Goal: Task Accomplishment & Management: Use online tool/utility

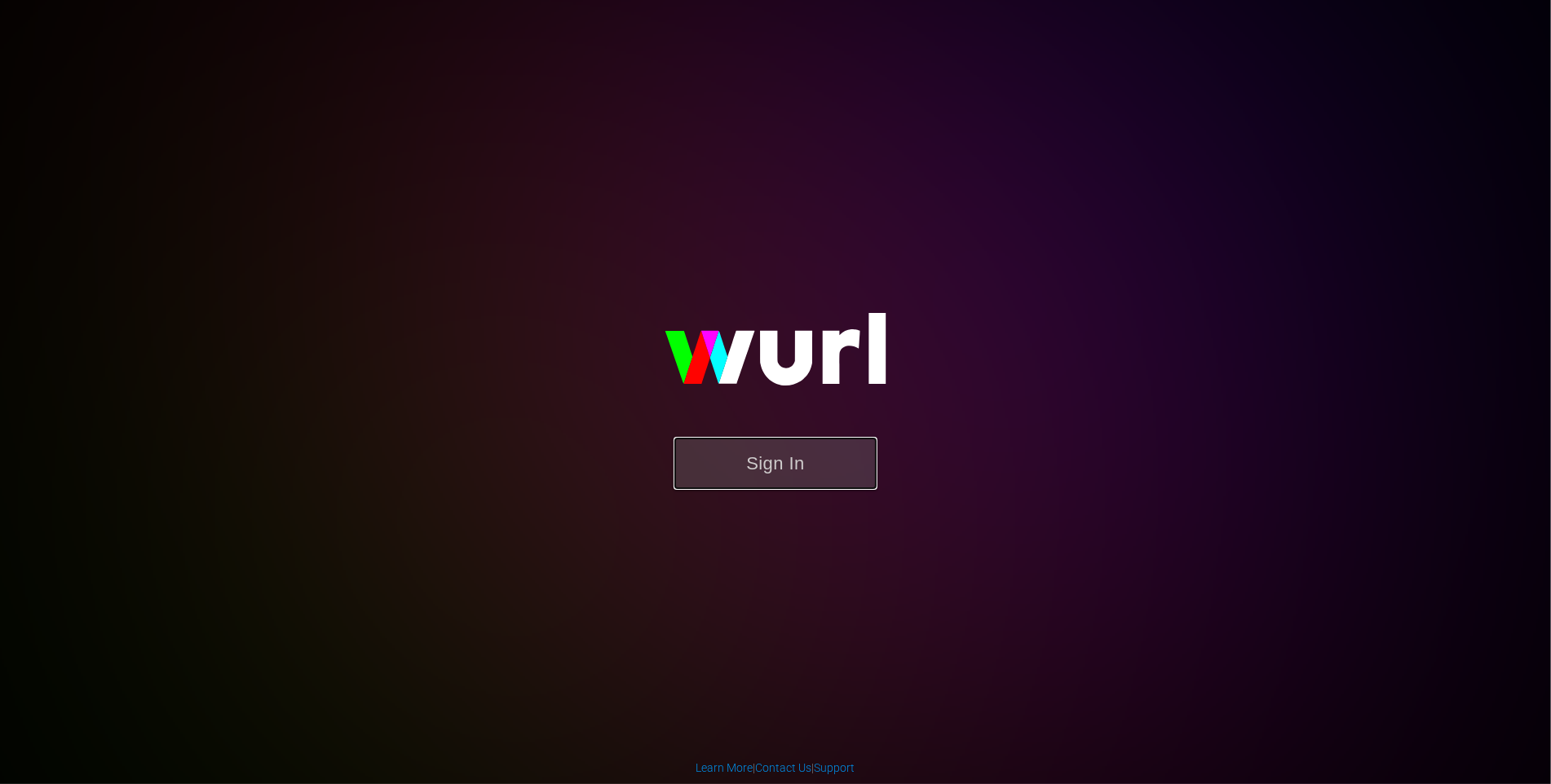
click at [801, 476] on button "Sign In" at bounding box center [776, 463] width 204 height 53
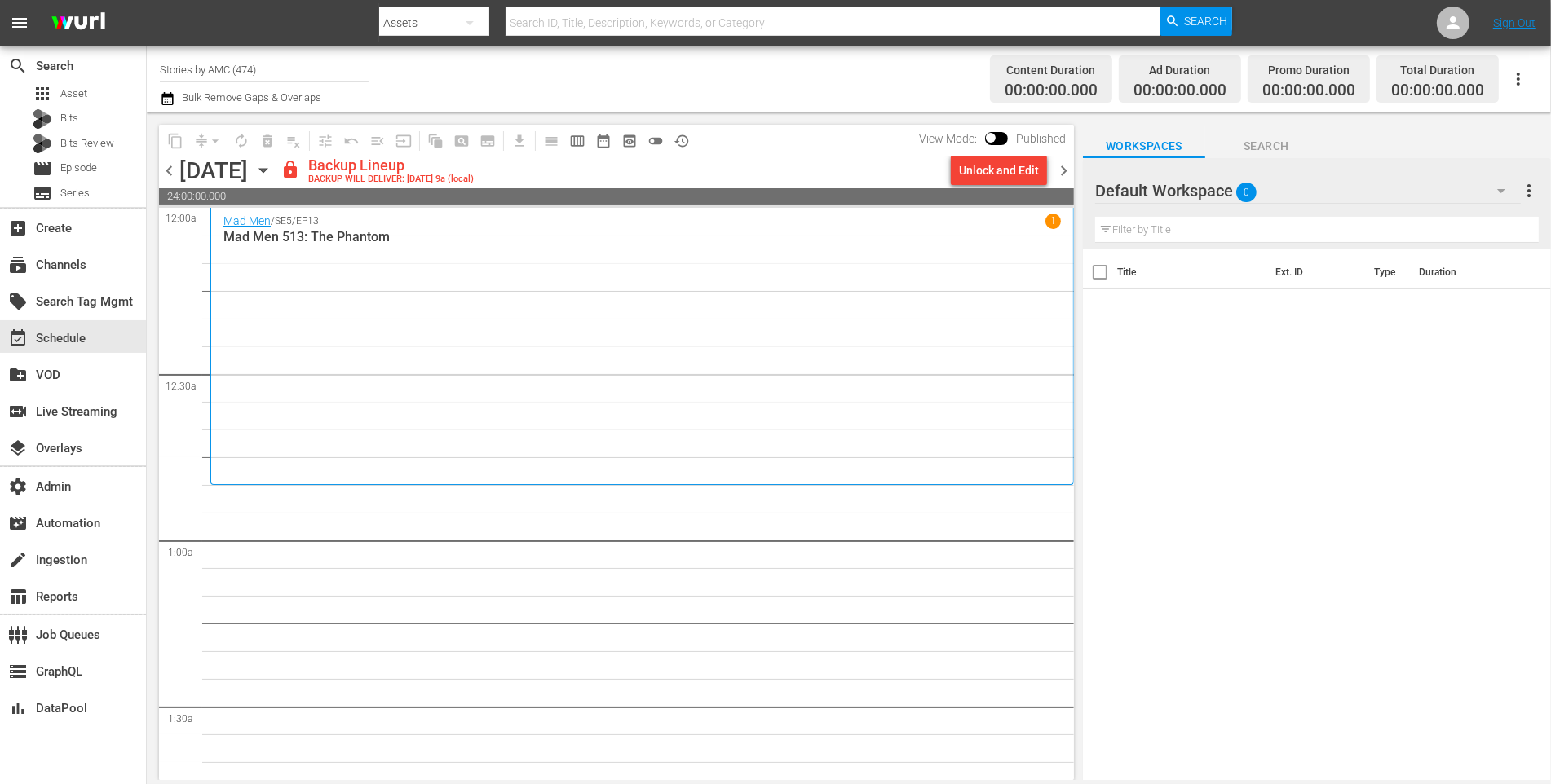
click at [166, 95] on icon "button" at bounding box center [167, 99] width 11 height 13
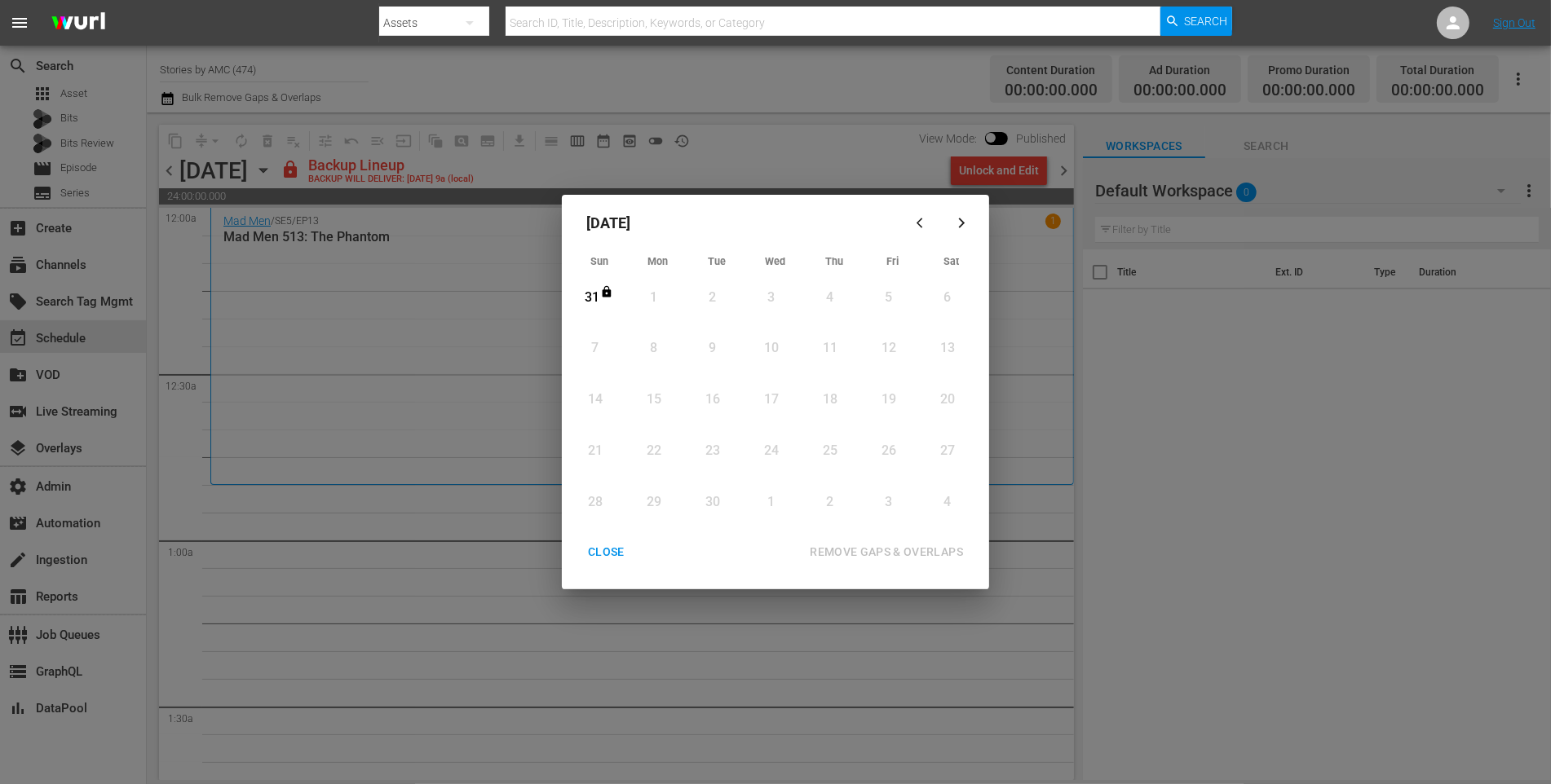
click at [922, 222] on icon "button" at bounding box center [922, 222] width 12 height 12
click at [608, 555] on div "CLOSE" at bounding box center [607, 551] width 63 height 20
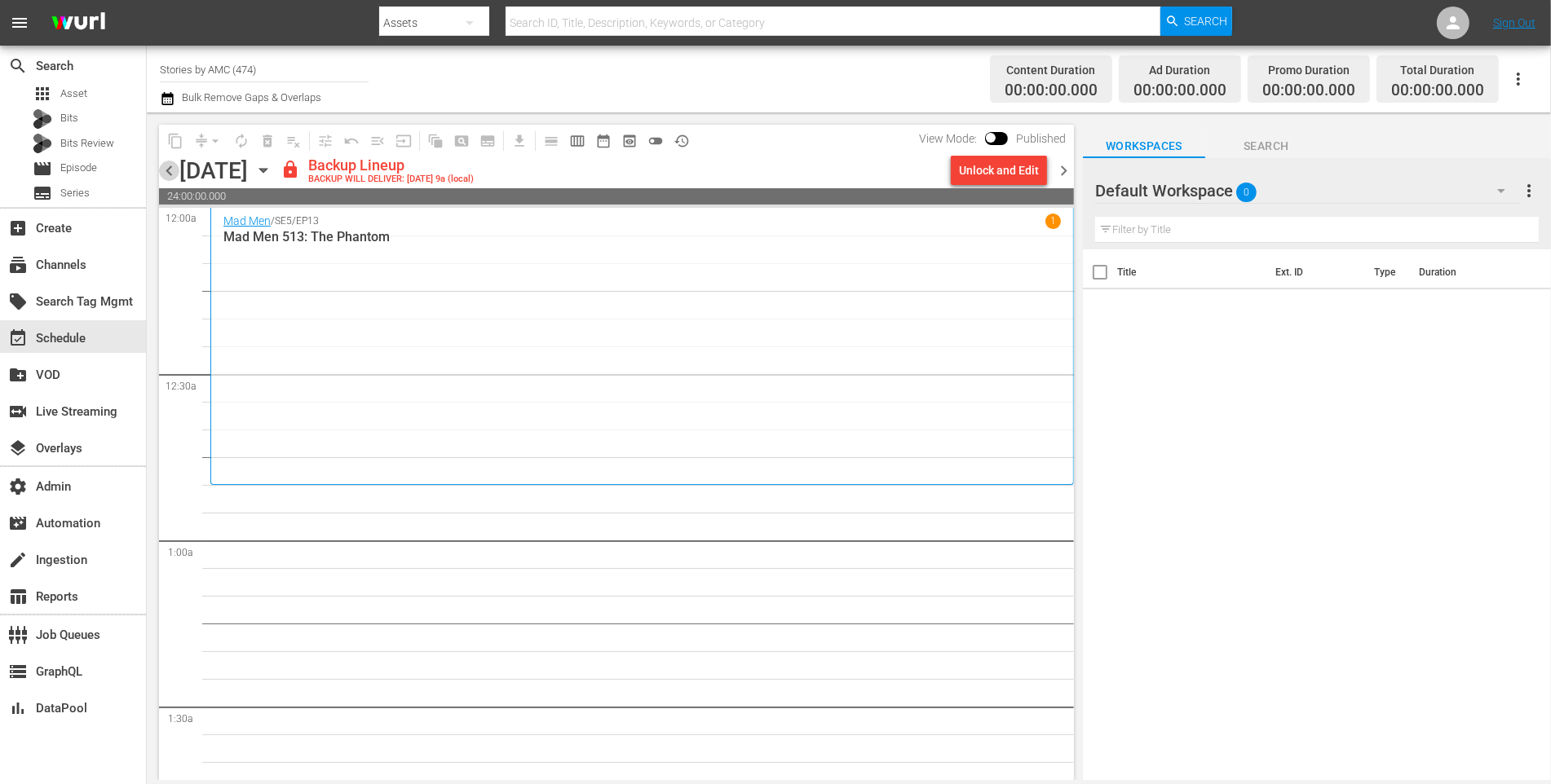
click at [170, 173] on span "chevron_left" at bounding box center [168, 170] width 20 height 20
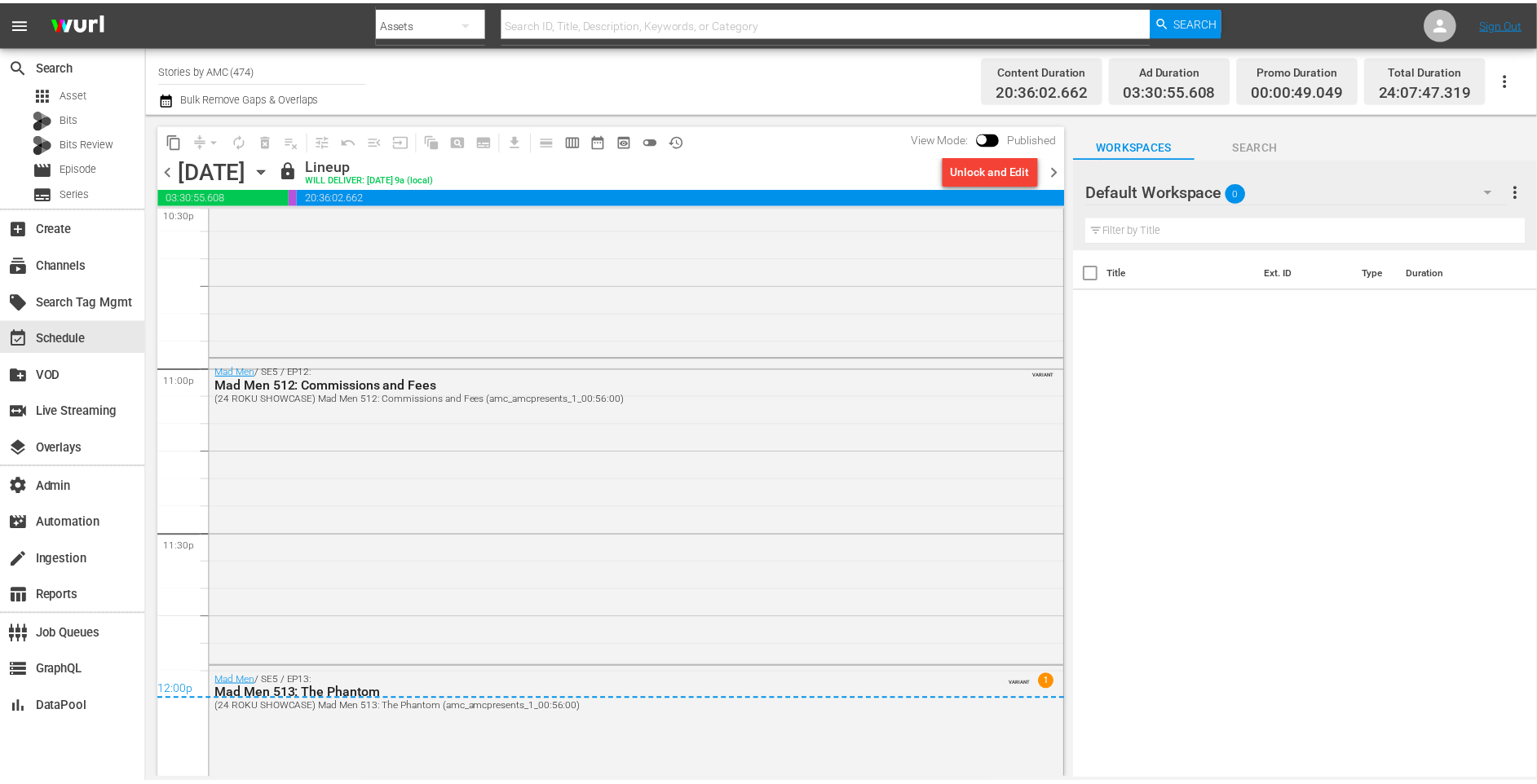
scroll to position [7688, 0]
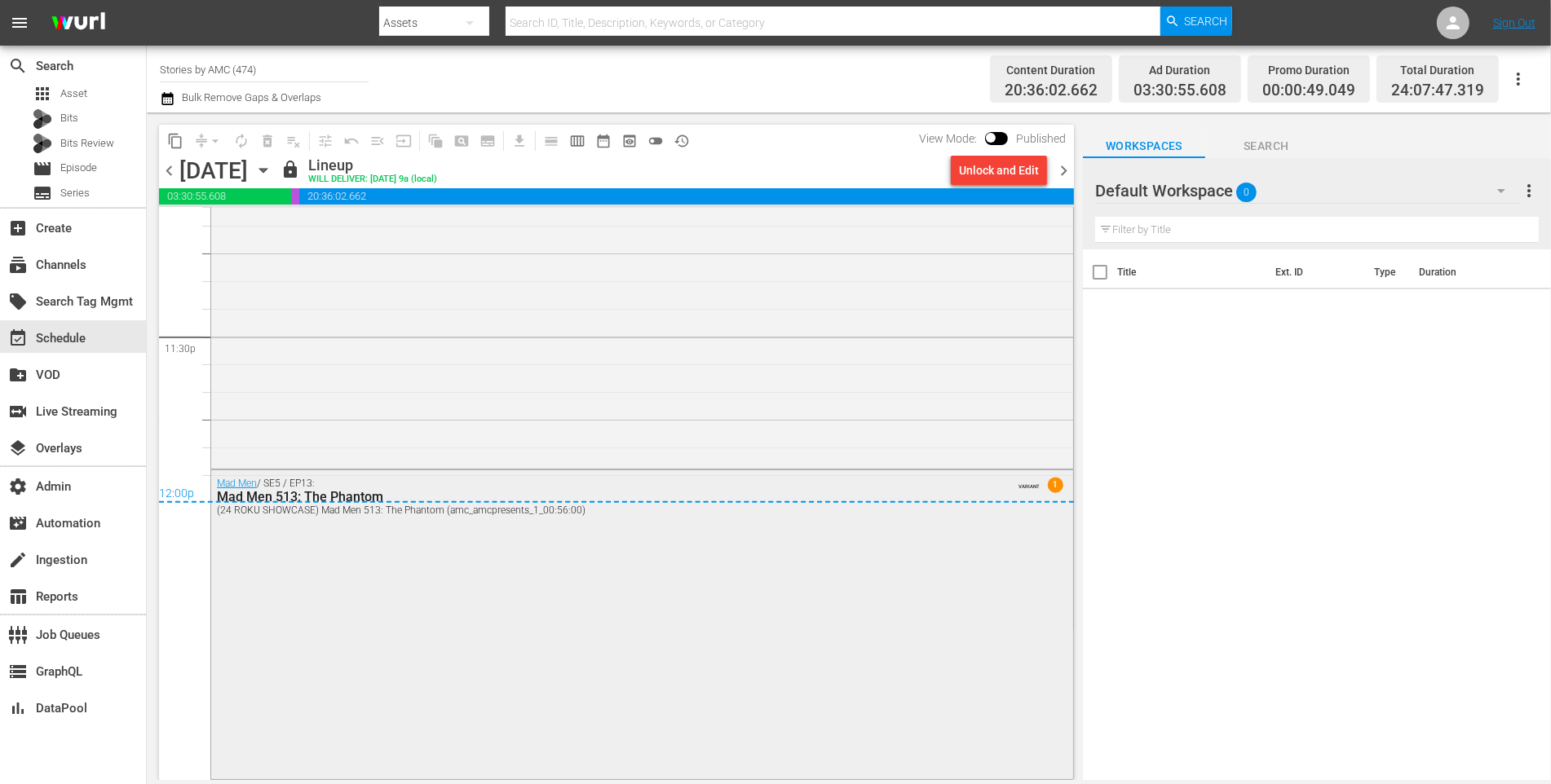
click at [777, 671] on div "Mad Men / SE5 / EP13: Mad Men 513: The Phantom (24 ROKU SHOWCASE) Mad Men 513: …" at bounding box center [642, 624] width 862 height 306
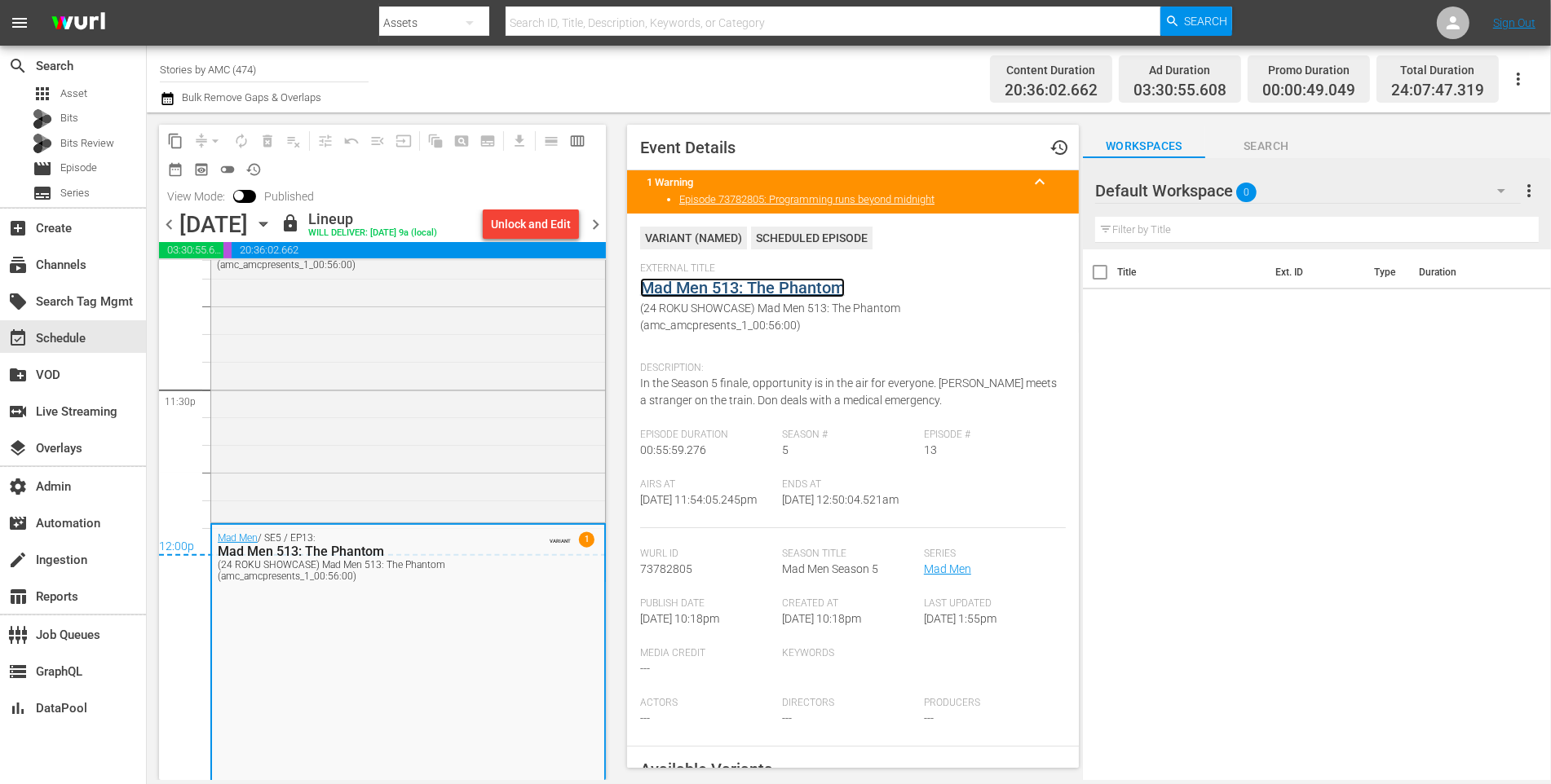
click at [694, 289] on link "Mad Men 513: The Phantom" at bounding box center [742, 288] width 205 height 20
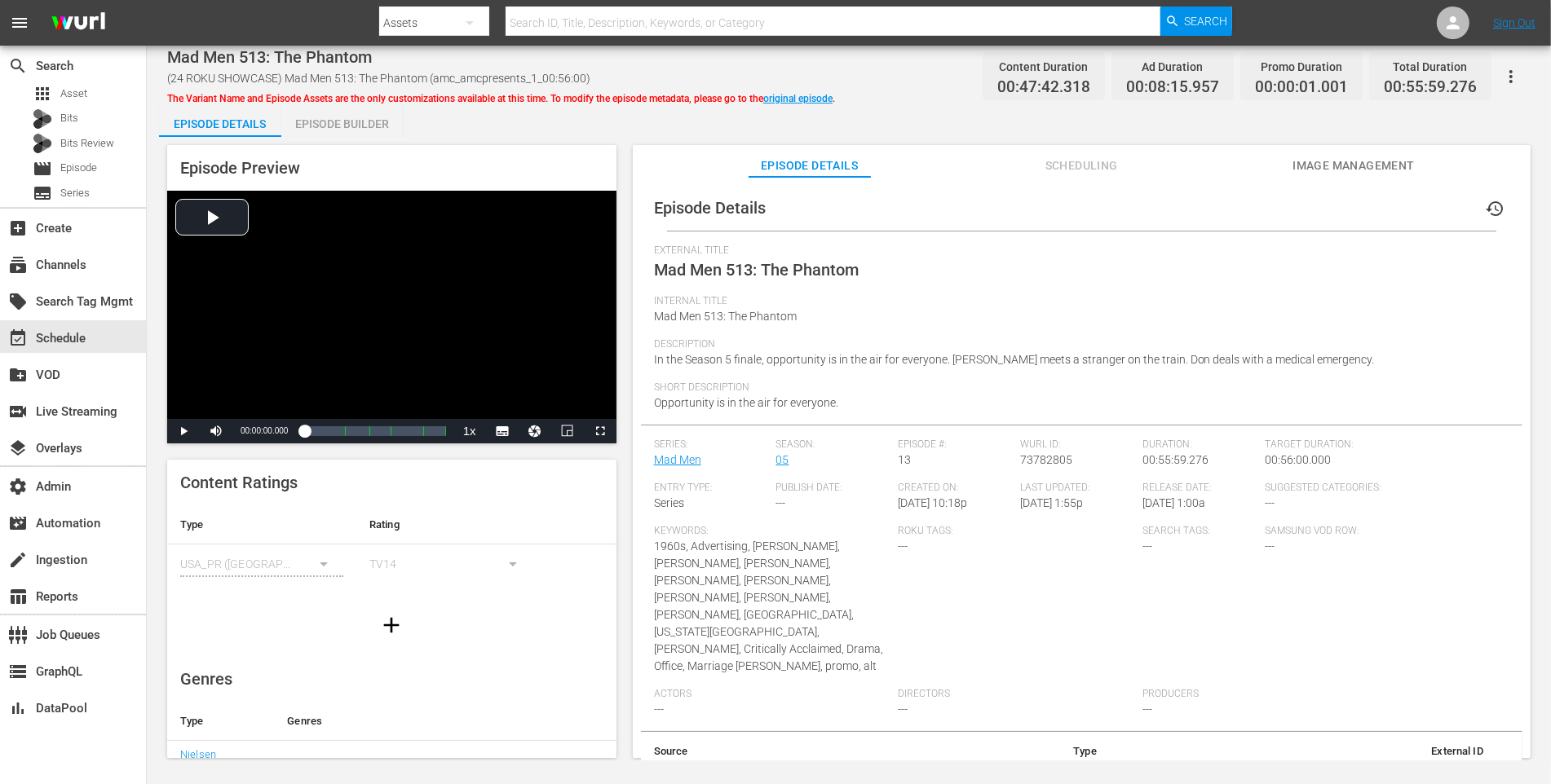
click at [383, 123] on div "Episode Builder" at bounding box center [342, 123] width 122 height 39
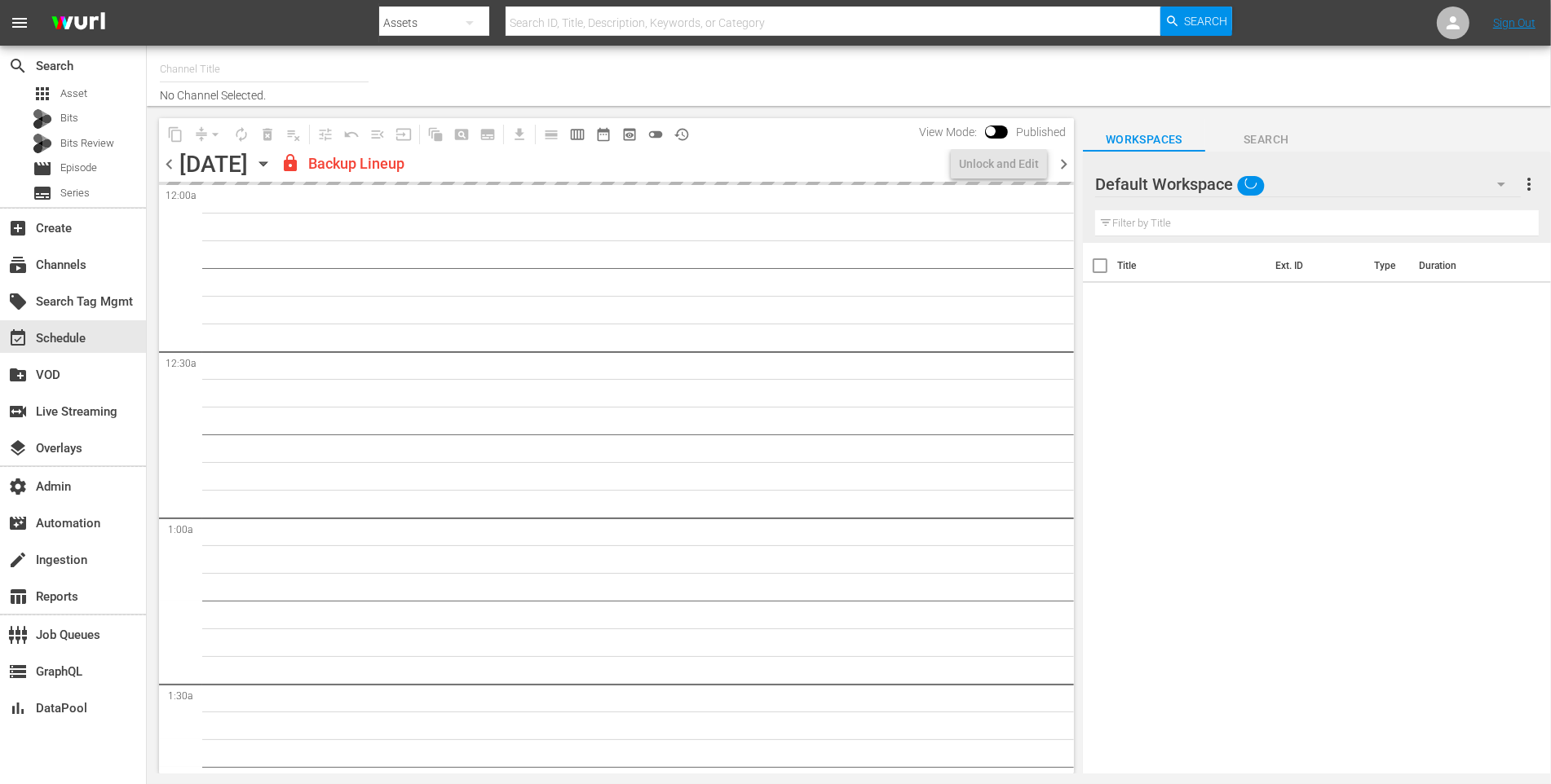
type input "Stories by AMC (TV-14) (663)"
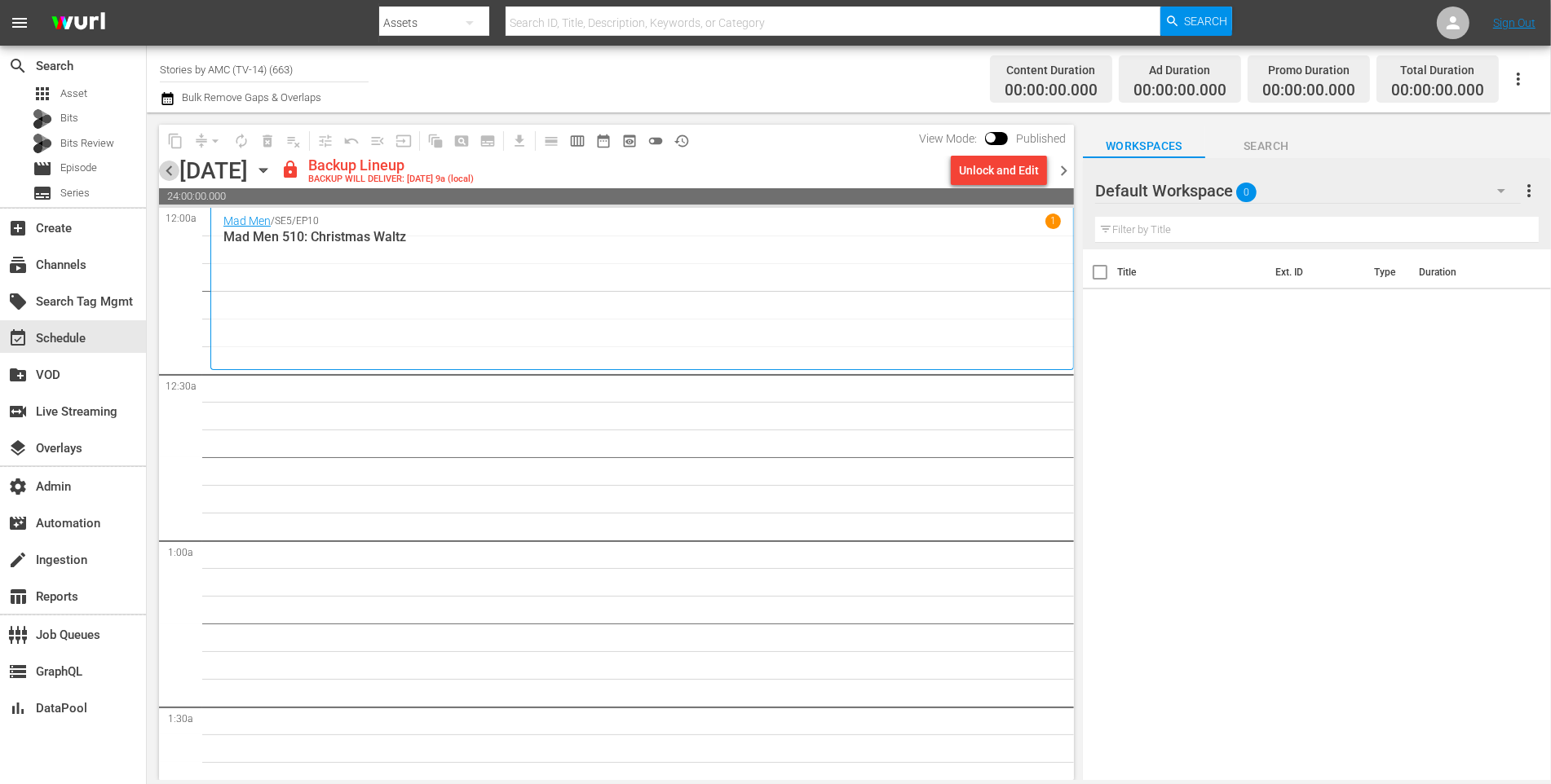
click at [165, 171] on span "chevron_left" at bounding box center [168, 170] width 20 height 20
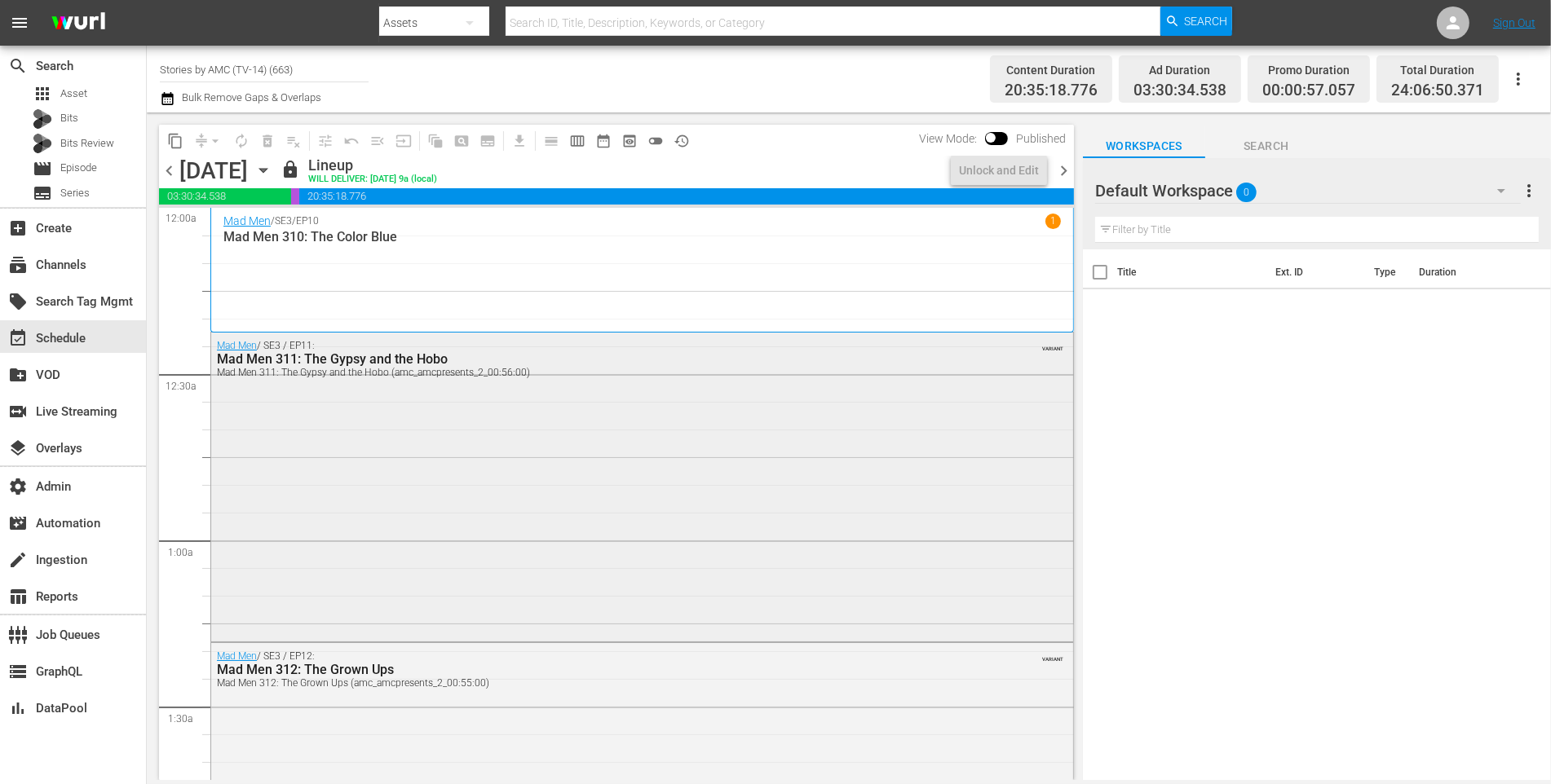
click at [338, 398] on div "Mad Men / SE3 / EP11: Mad Men 311: The Gypsy and the Hobo Mad Men 311: The Gyps…" at bounding box center [642, 485] width 862 height 306
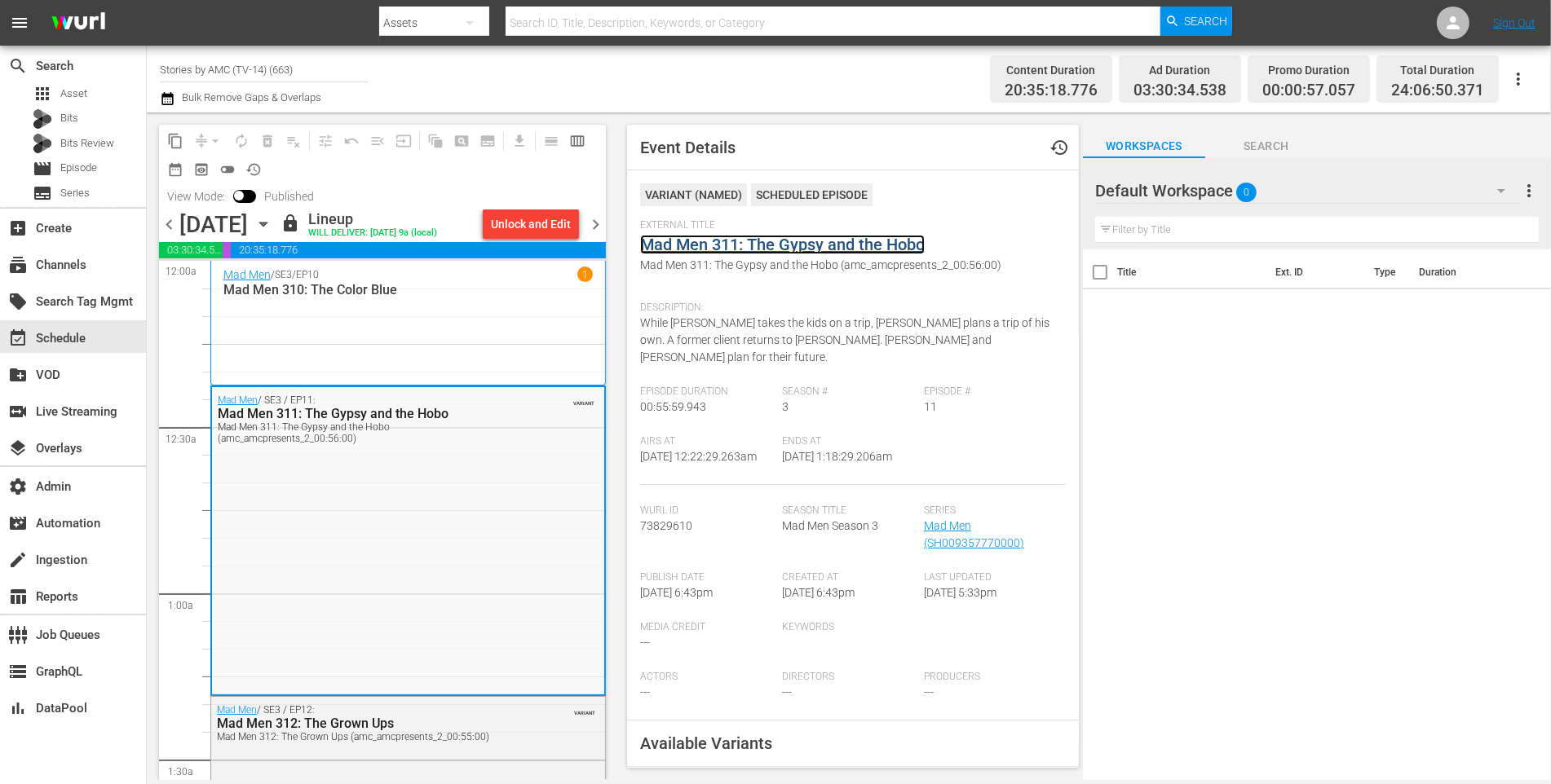
click at [686, 241] on link "Mad Men 311: The Gypsy and the Hobo" at bounding box center [782, 244] width 285 height 20
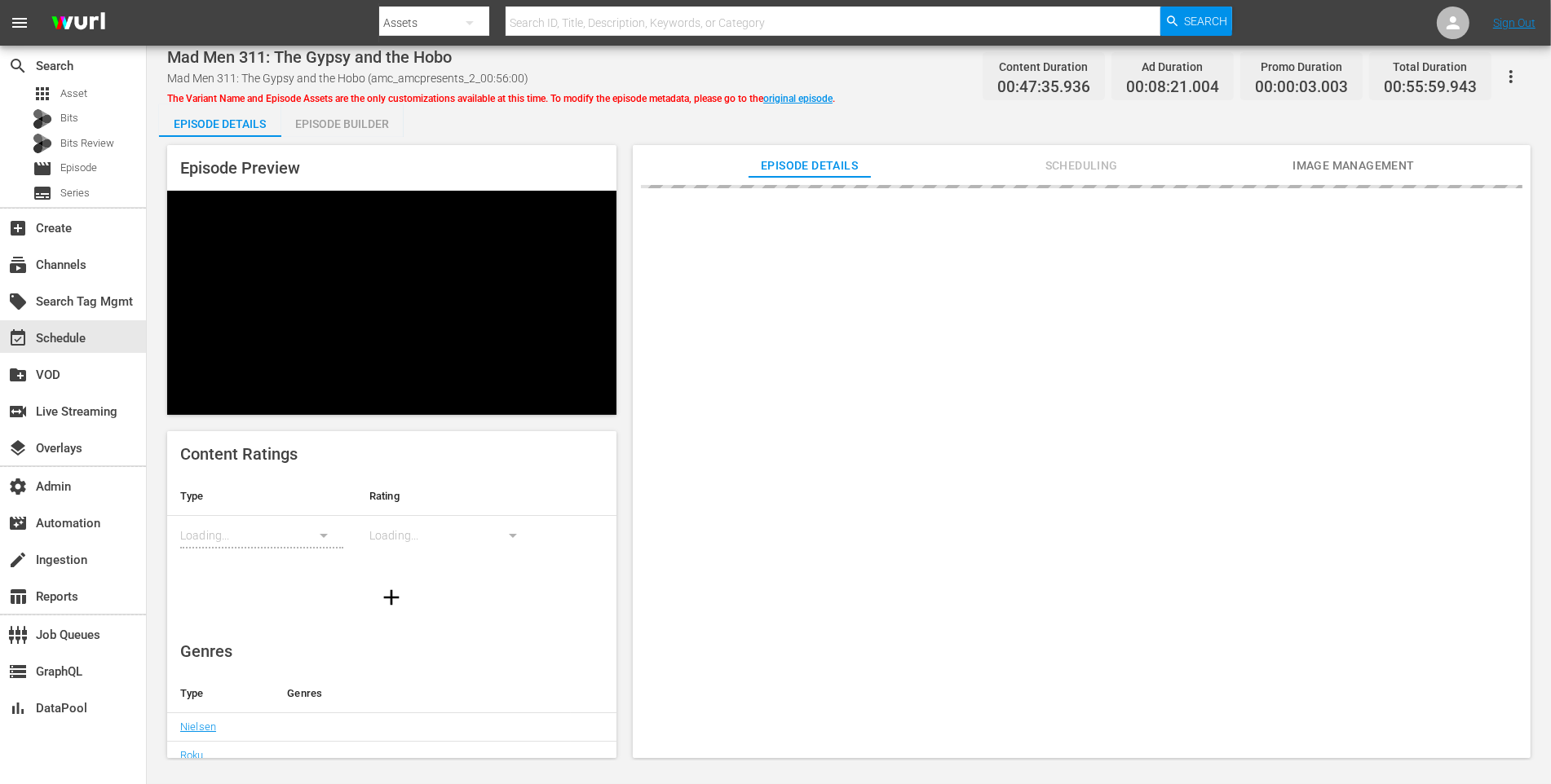
click at [327, 130] on div "Episode Builder" at bounding box center [342, 123] width 122 height 39
